Goal: Information Seeking & Learning: Find specific fact

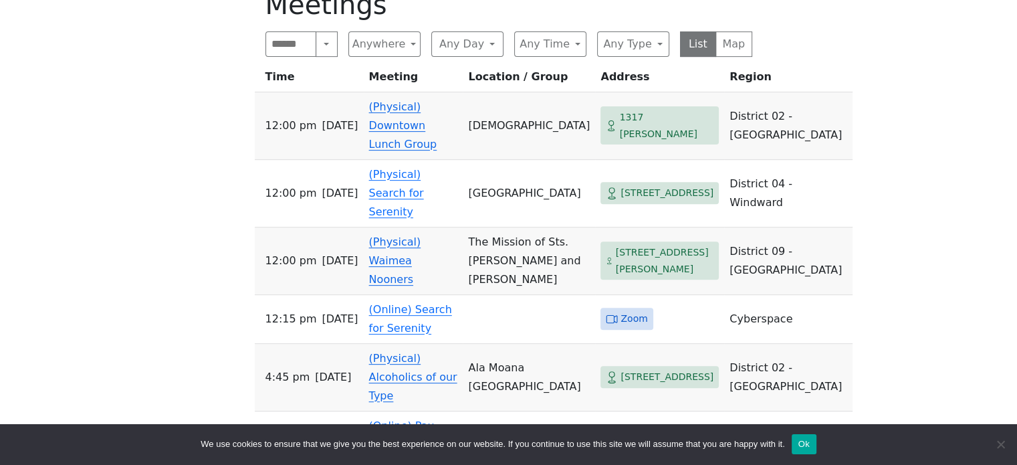
scroll to position [468, 0]
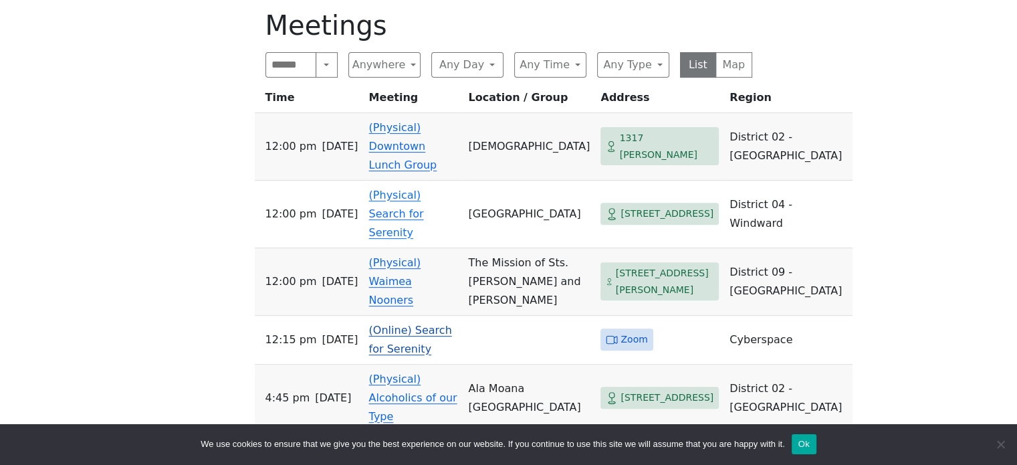
click at [415, 339] on td "(Online) Search for Serenity" at bounding box center [414, 340] width 100 height 49
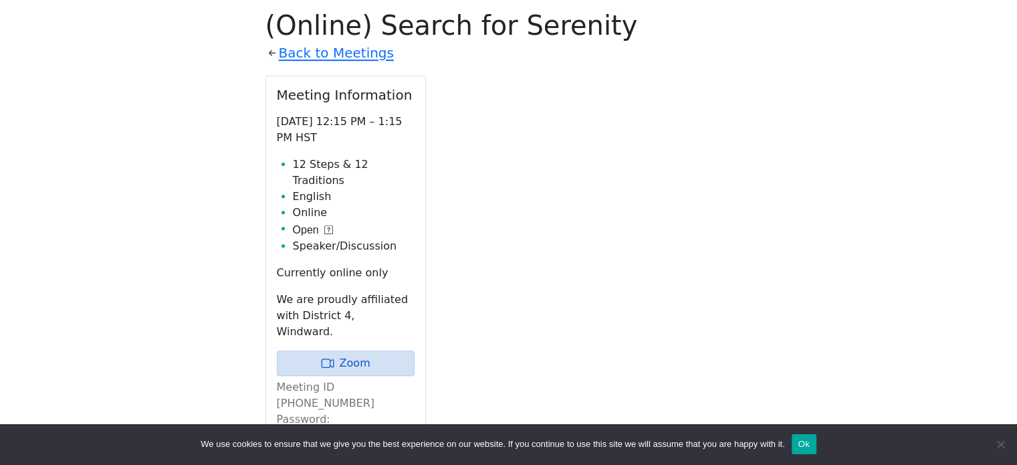
scroll to position [466, 0]
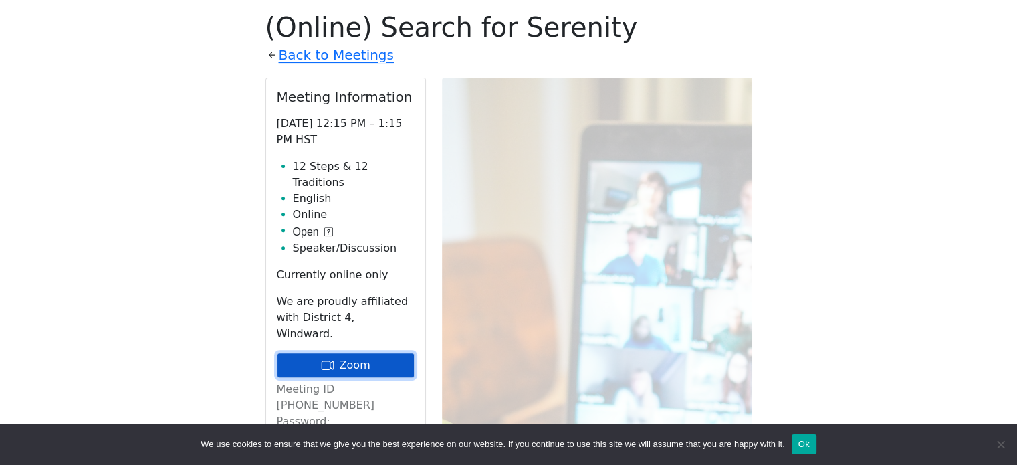
click at [376, 352] on link "Zoom" at bounding box center [346, 364] width 138 height 25
click at [350, 352] on link "Zoom" at bounding box center [346, 364] width 138 height 25
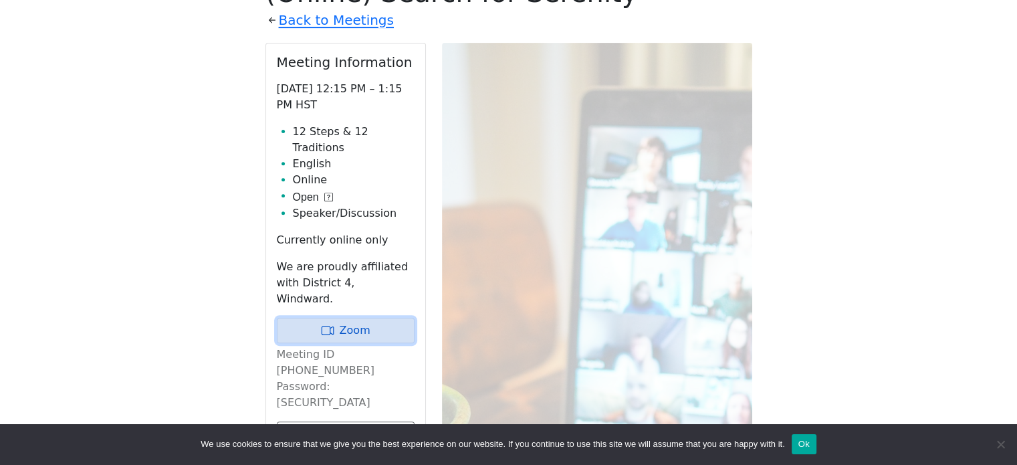
scroll to position [533, 0]
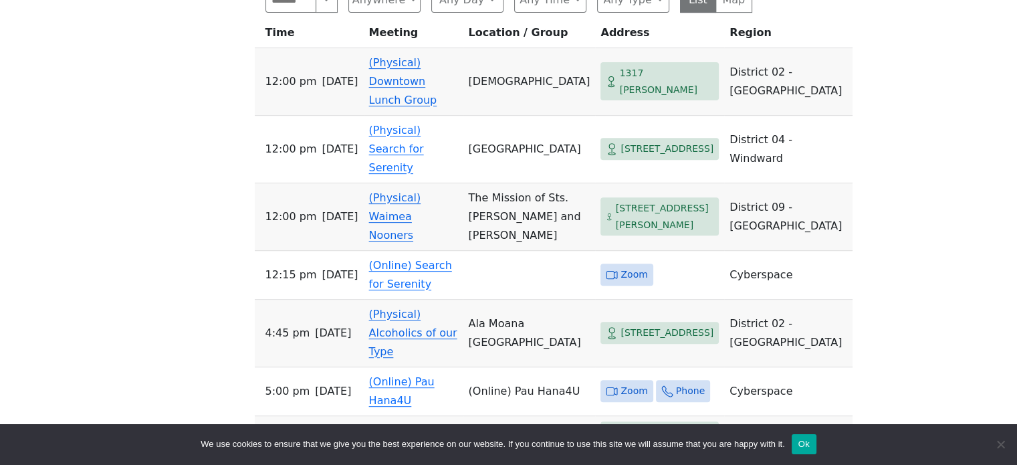
scroll to position [468, 0]
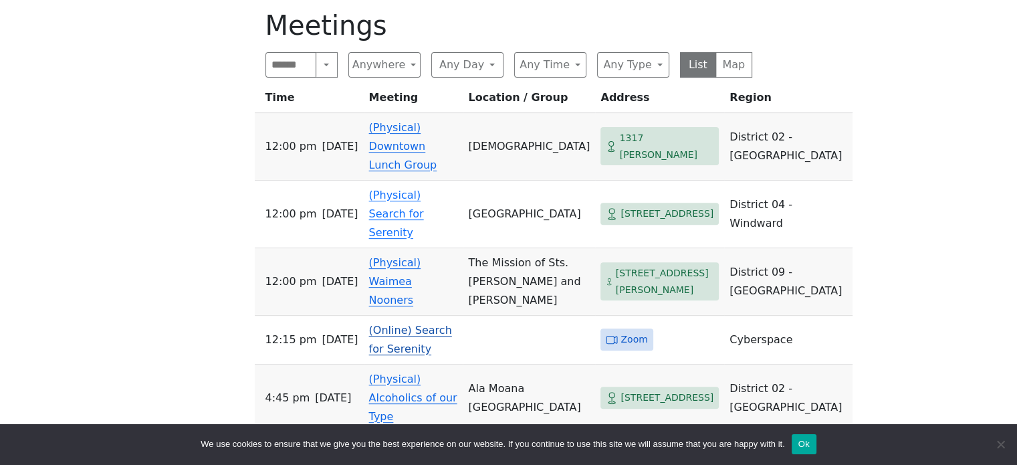
click at [408, 336] on link "(Online) Search for Serenity" at bounding box center [410, 339] width 83 height 31
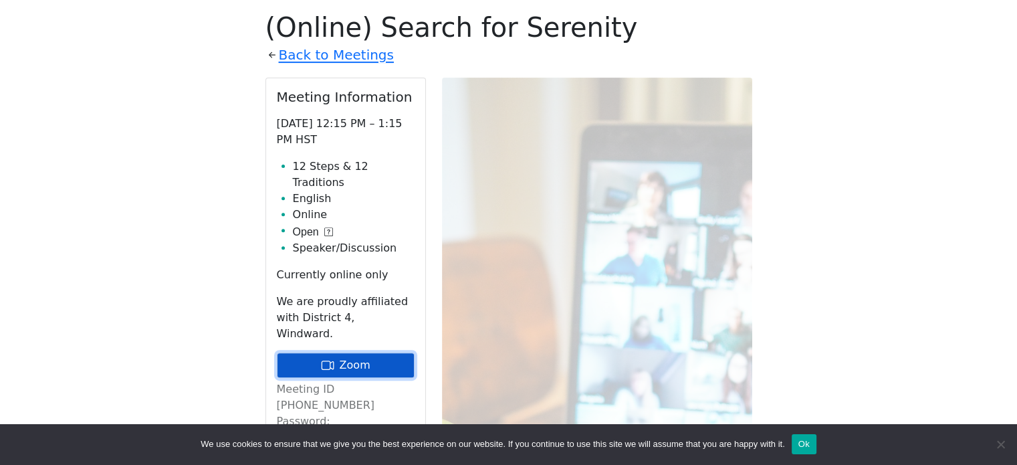
click at [384, 352] on link "Zoom" at bounding box center [346, 364] width 138 height 25
click at [159, 137] on div "If you know of a meeting listed here that NO LONGER MEETS, please call Central …" at bounding box center [508, 344] width 915 height 860
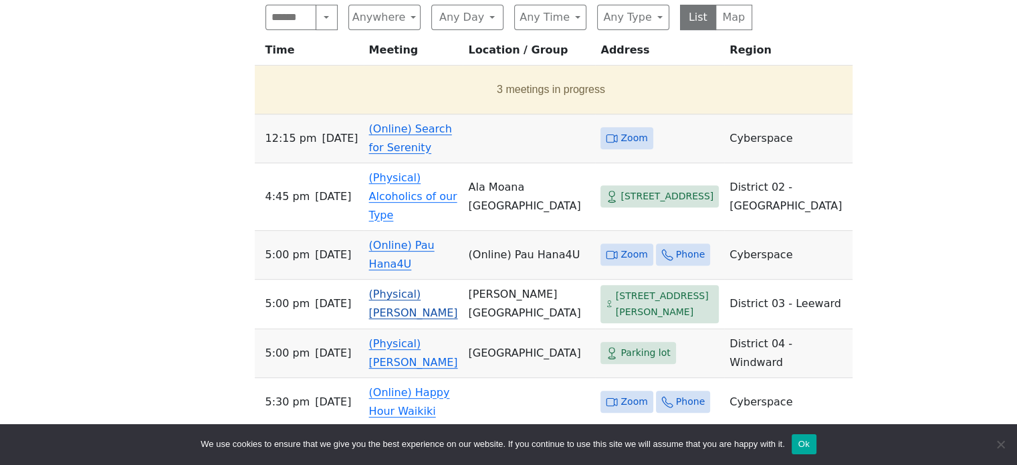
scroll to position [535, 0]
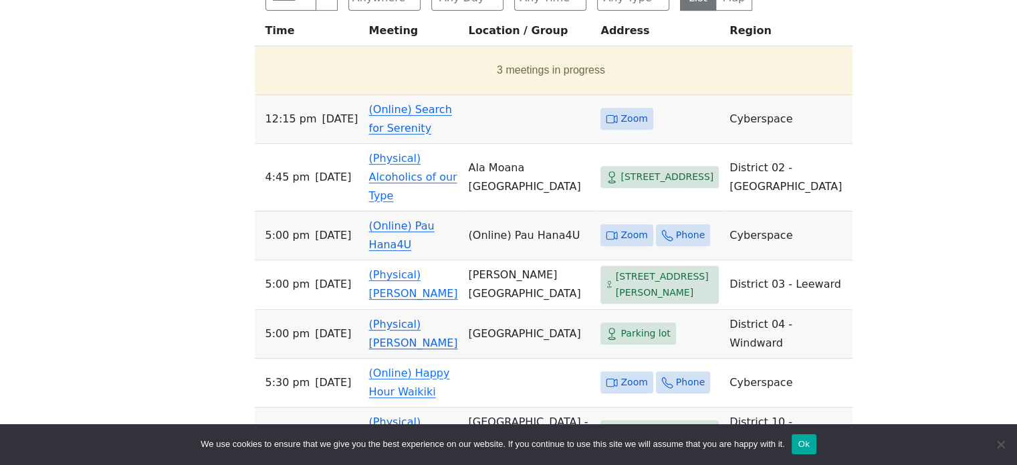
click at [404, 138] on td "(Online) Search for Serenity" at bounding box center [414, 119] width 100 height 49
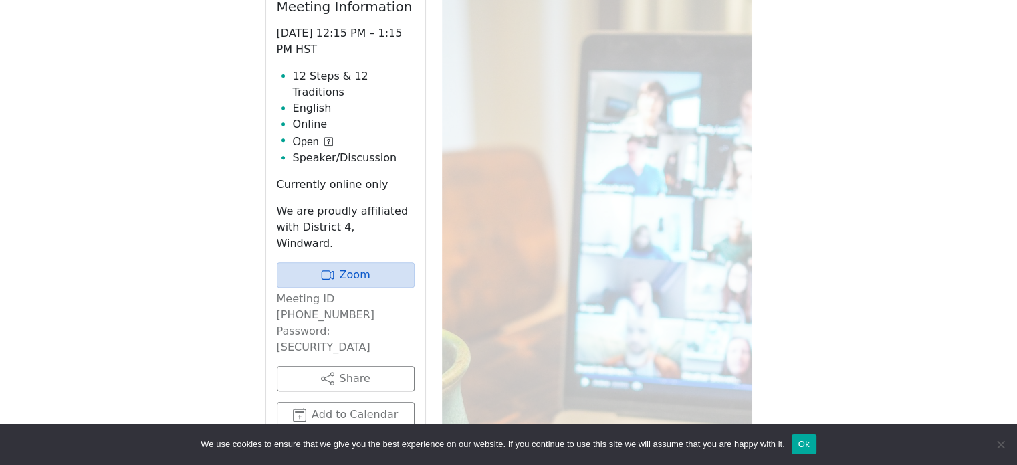
scroll to position [533, 0]
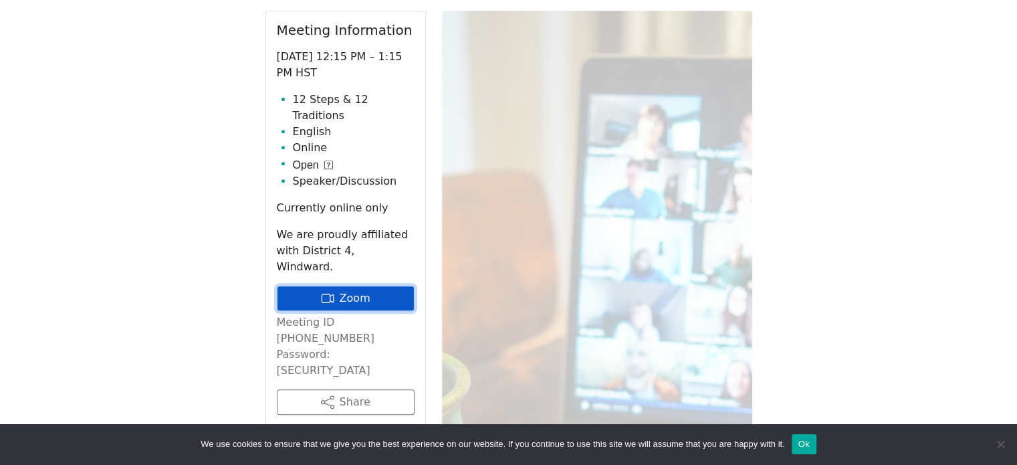
click at [353, 285] on link "Zoom" at bounding box center [346, 297] width 138 height 25
